Goal: Task Accomplishment & Management: Complete application form

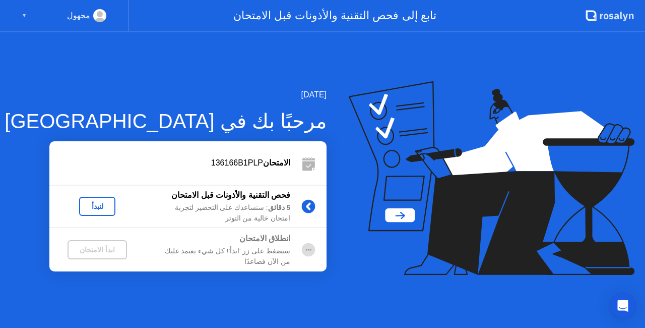
click at [97, 208] on div "لنبدأ" at bounding box center [97, 206] width 28 height 8
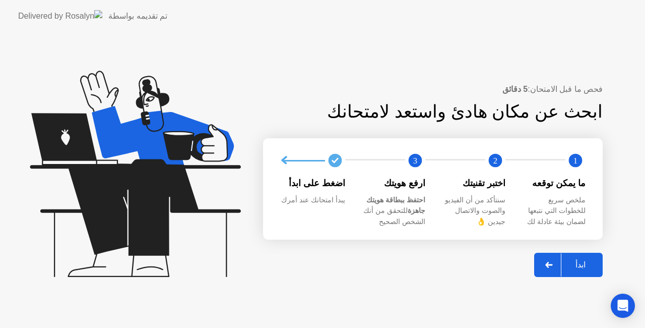
click at [587, 260] on div "ابدأ" at bounding box center [580, 265] width 38 height 10
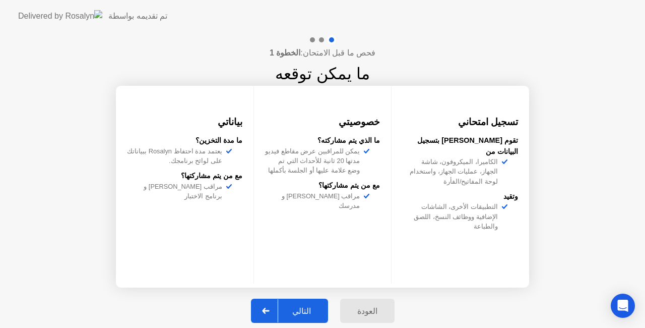
click at [287, 306] on div "التالي" at bounding box center [301, 311] width 47 height 10
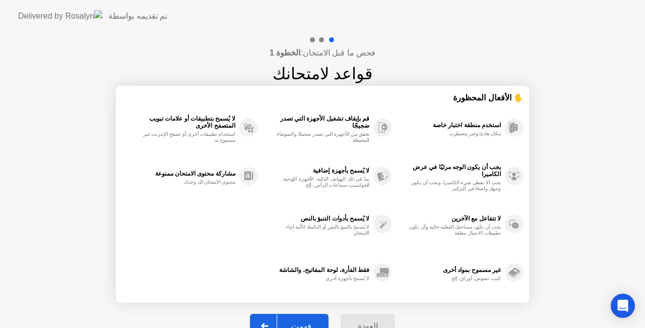
click at [287, 306] on div "العودة فهمت" at bounding box center [322, 325] width 157 height 46
click at [287, 321] on div "فهمت" at bounding box center [301, 326] width 48 height 10
select select "**********"
select select "*******"
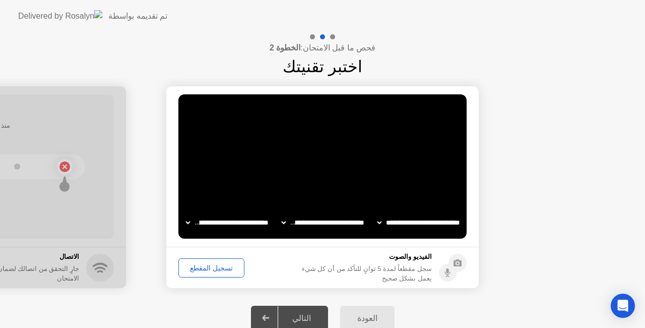
click at [216, 267] on div "تسجيل المقطع" at bounding box center [211, 268] width 59 height 8
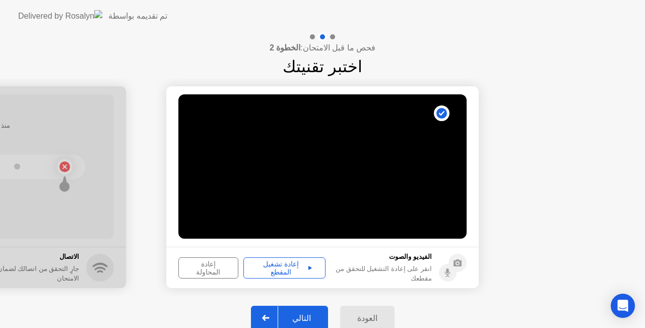
click at [273, 263] on div "إعادة تشغيل المقطع" at bounding box center [284, 268] width 75 height 16
click at [299, 316] on div "التالي" at bounding box center [301, 318] width 47 height 10
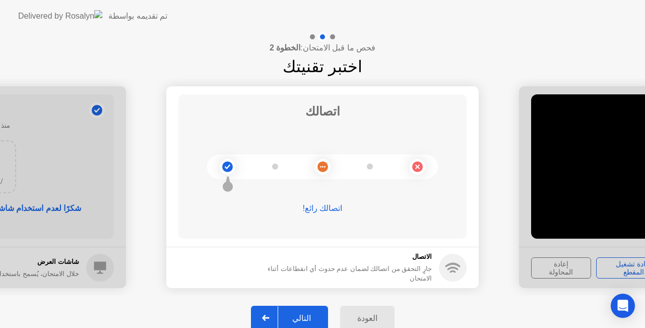
click at [299, 314] on div "التالي" at bounding box center [301, 318] width 47 height 10
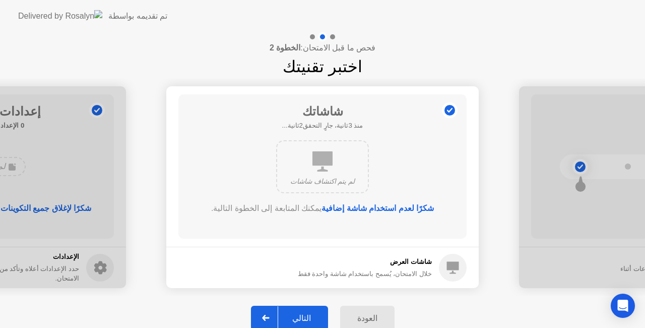
click at [284, 313] on div "التالي" at bounding box center [301, 318] width 47 height 10
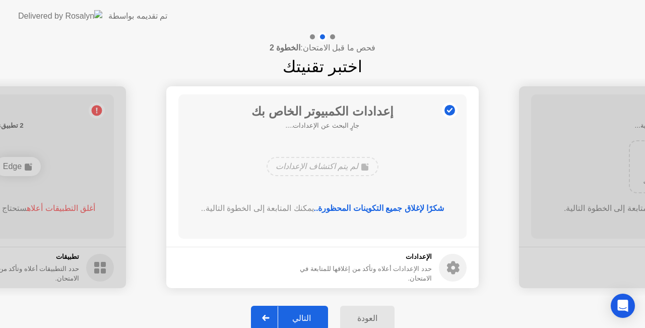
click at [284, 313] on div "التالي" at bounding box center [301, 318] width 47 height 10
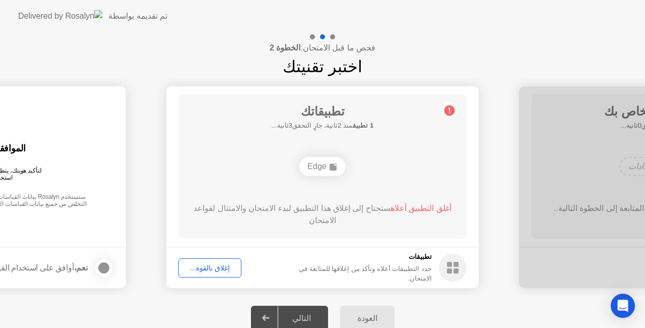
click at [214, 259] on button "إغلاق بالقوة..." at bounding box center [209, 267] width 63 height 19
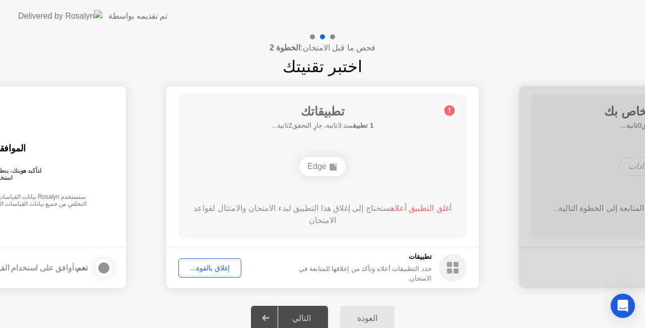
click at [195, 267] on div "إغلاق بالقوة..." at bounding box center [210, 268] width 56 height 8
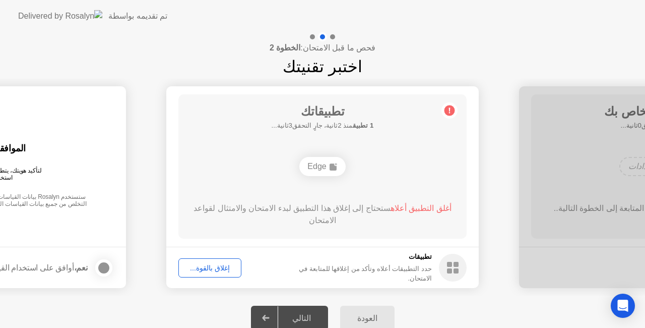
click at [200, 234] on div "تطبيقاتك 1 تطبيق منذ 2ثانية، جارٍ التحقق3ثانية... Edge أغلق التطبيق أعلاه ستحتا…" at bounding box center [322, 166] width 288 height 144
click at [211, 264] on div "إغلاق بالقوة..." at bounding box center [210, 268] width 56 height 8
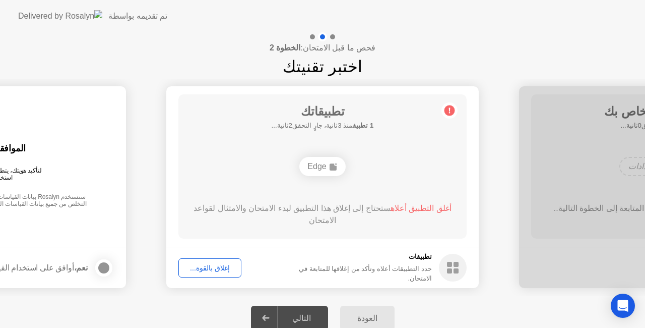
click at [305, 313] on div "التالي" at bounding box center [301, 318] width 47 height 10
click at [341, 170] on div "Edge" at bounding box center [322, 166] width 46 height 19
click at [408, 203] on div "أغلق التطبيق أعلاه ستحتاج إلى إغلاق هذا التطبيق لبدء الامتحان والامتثال لقواعد …" at bounding box center [323, 214] width 260 height 24
click at [211, 273] on button "إغلاق بالقوة..." at bounding box center [209, 267] width 63 height 19
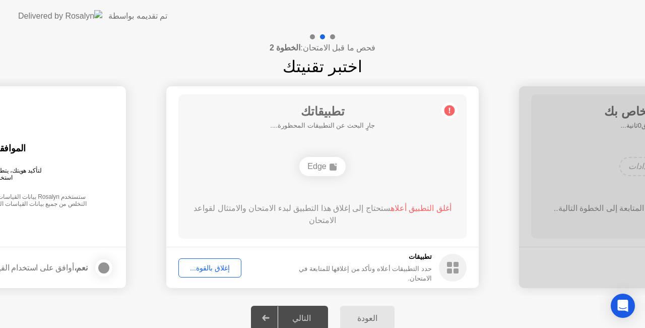
click at [203, 260] on button "إغلاق بالقوة..." at bounding box center [209, 267] width 63 height 19
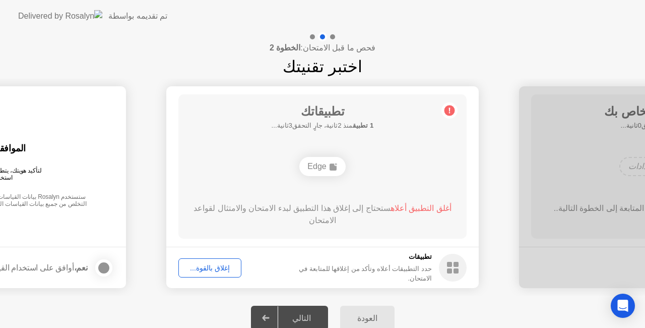
click at [327, 166] on div "Edge" at bounding box center [322, 166] width 46 height 19
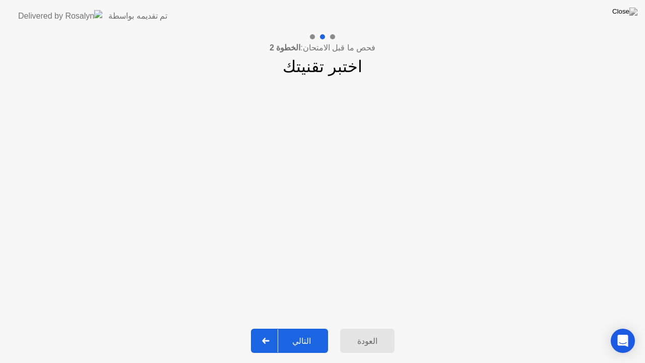
click at [288, 327] on div "التالي" at bounding box center [301, 341] width 47 height 10
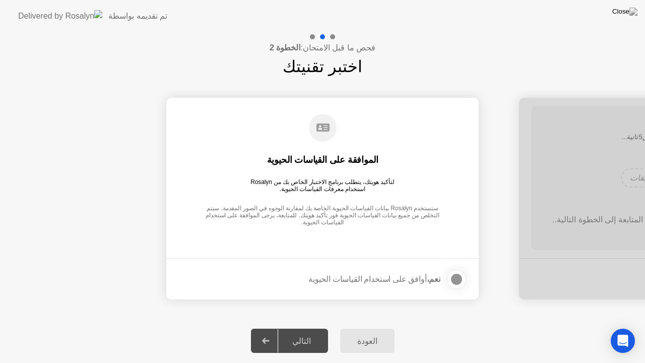
click at [296, 327] on div "التالي" at bounding box center [301, 341] width 47 height 10
click at [425, 279] on div "نعم، أوافق على استخدام القياسات الحيوية" at bounding box center [374, 279] width 132 height 10
click at [452, 278] on div at bounding box center [456, 279] width 12 height 12
click at [291, 327] on div "التالي" at bounding box center [301, 341] width 47 height 10
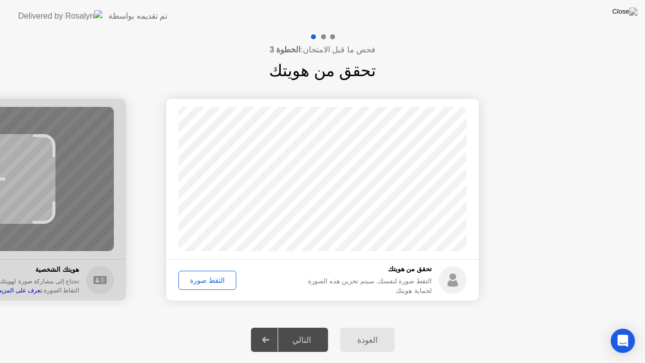
click at [210, 280] on div "التقط صورة" at bounding box center [207, 280] width 51 height 8
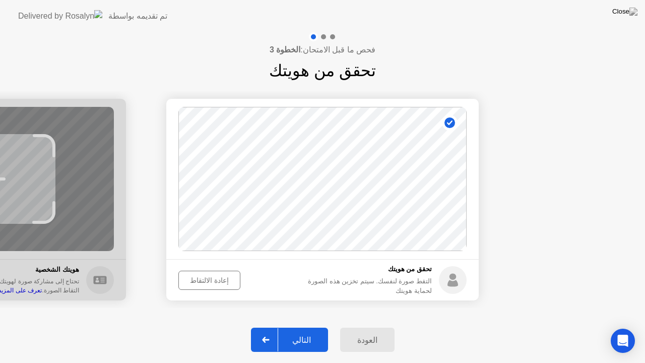
click at [289, 327] on div "التالي" at bounding box center [301, 340] width 47 height 10
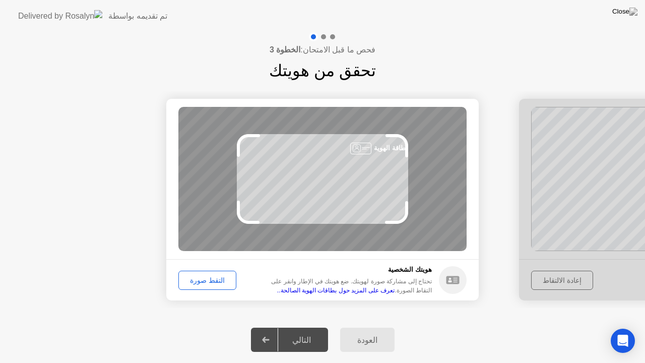
click at [205, 281] on div "التقط صورة" at bounding box center [207, 280] width 51 height 8
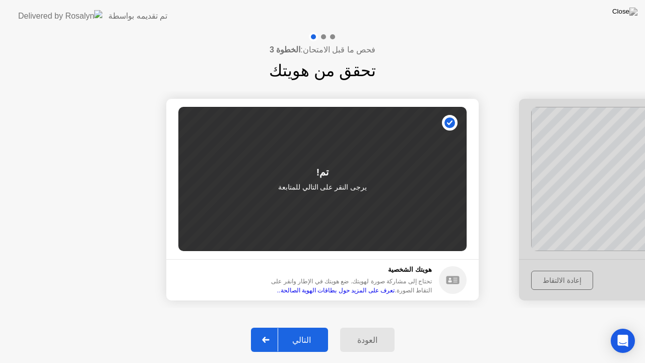
click at [303, 327] on button "التالي" at bounding box center [289, 340] width 77 height 24
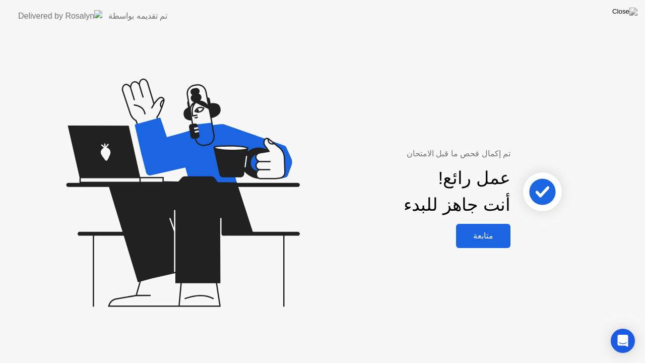
click at [491, 232] on div "متابعة" at bounding box center [483, 236] width 48 height 10
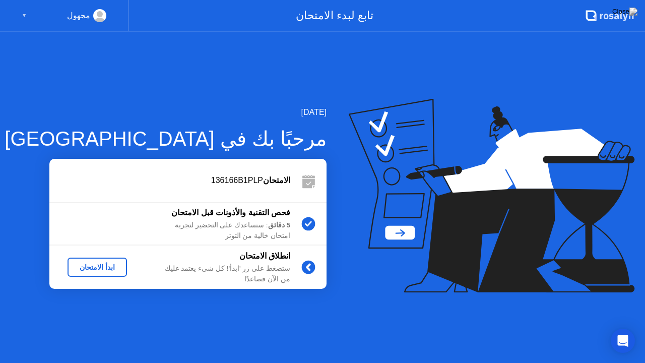
click at [85, 269] on div "ابدأ الامتحان" at bounding box center [97, 267] width 51 height 8
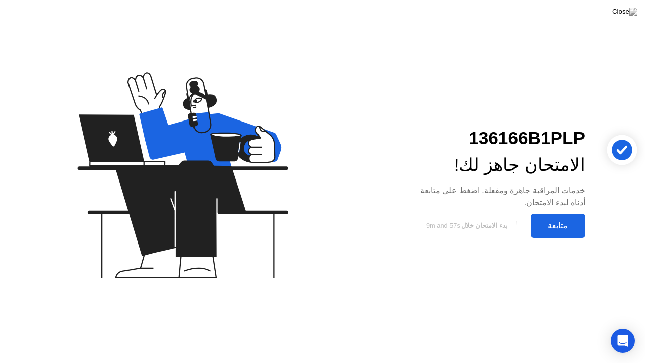
click at [553, 225] on div "متابعة" at bounding box center [558, 226] width 48 height 10
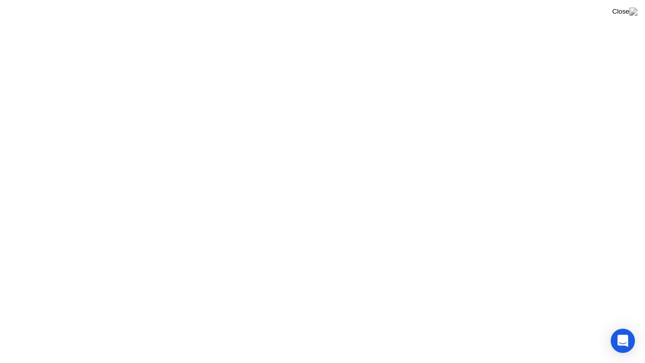
click div "تحريك تكبير إخفاء قواعد الامتحان"
